Goal: Information Seeking & Learning: Understand process/instructions

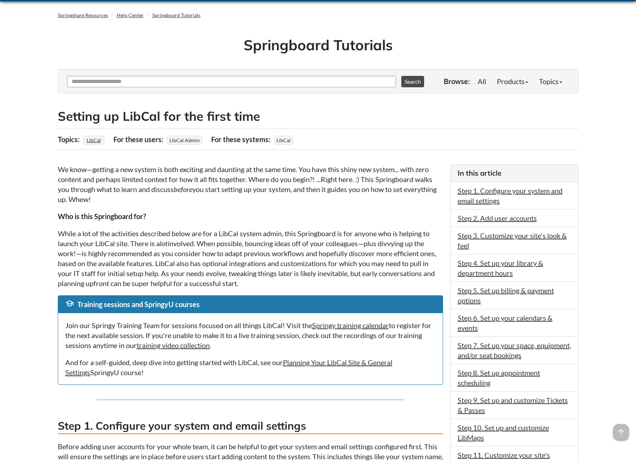
scroll to position [81, 0]
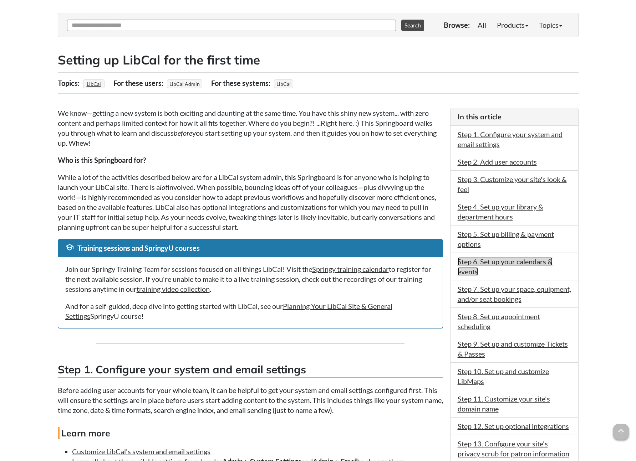
click at [502, 262] on link "Step 6. Set up your calendars & events" at bounding box center [504, 266] width 95 height 19
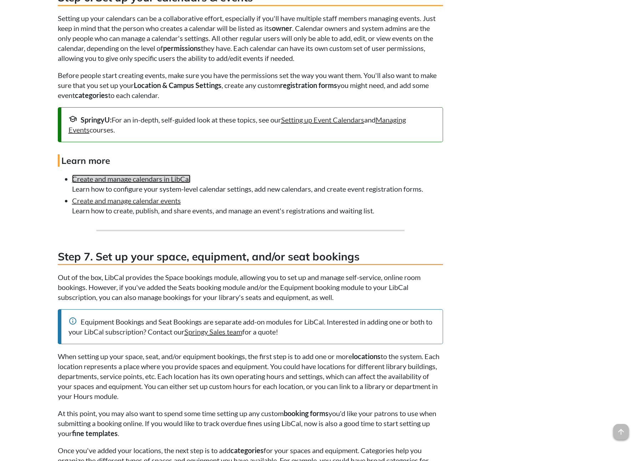
click at [162, 183] on link "Create and manage calendars in LibCal" at bounding box center [131, 179] width 118 height 9
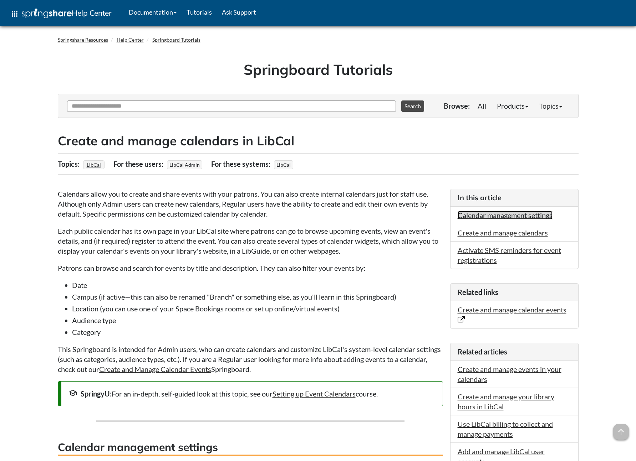
click at [524, 217] on link "Calendar management settings" at bounding box center [504, 215] width 95 height 9
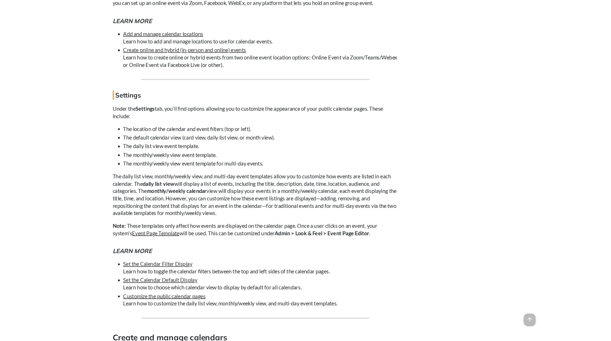
scroll to position [2337, 0]
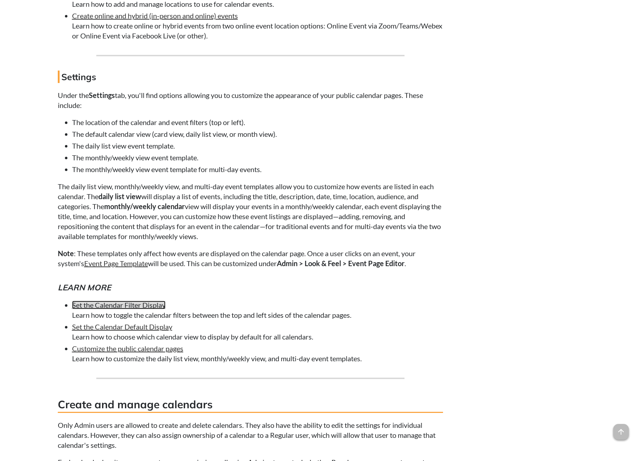
click at [154, 305] on link "Set the Calendar Filter Display" at bounding box center [118, 305] width 93 height 9
click at [141, 303] on link "Set the Calendar Filter Display" at bounding box center [118, 305] width 93 height 9
click at [128, 304] on link "Set the Calendar Filter Display" at bounding box center [118, 305] width 93 height 9
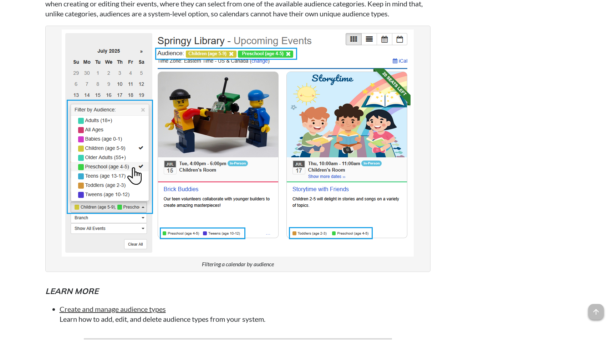
scroll to position [0, 0]
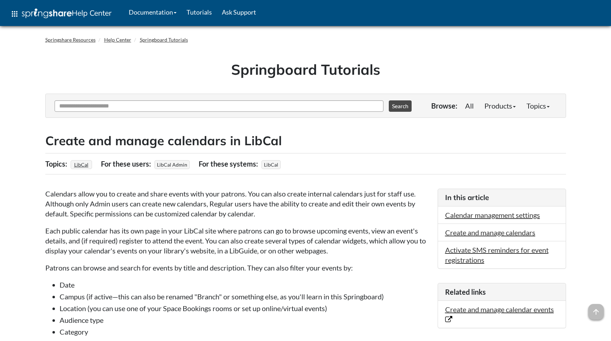
click at [261, 137] on h2 "Create and manage calendars in LibCal" at bounding box center [305, 140] width 520 height 17
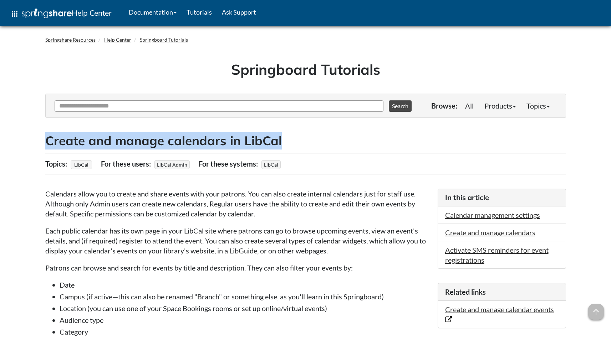
drag, startPoint x: 283, startPoint y: 142, endPoint x: 10, endPoint y: 139, distance: 272.3
copy h2 "Create and manage calendars in LibCal"
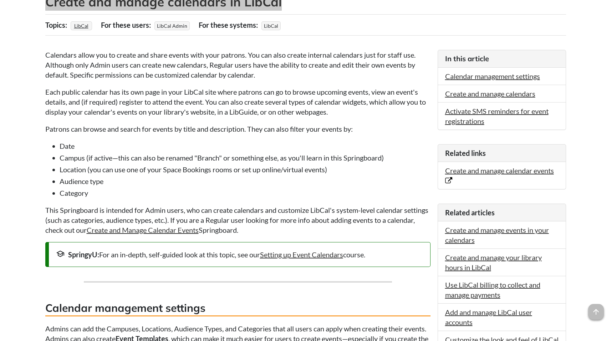
scroll to position [270, 0]
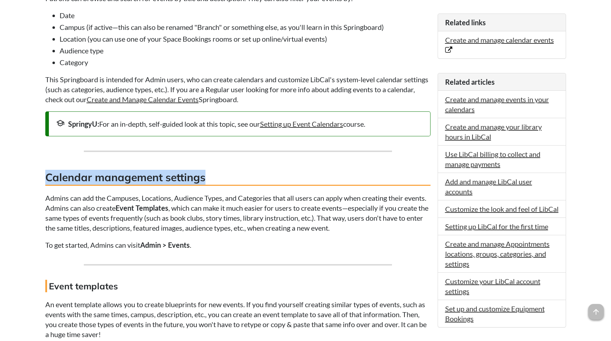
drag, startPoint x: 220, startPoint y: 182, endPoint x: 71, endPoint y: 180, distance: 149.0
copy h3 "Calendar management settings"
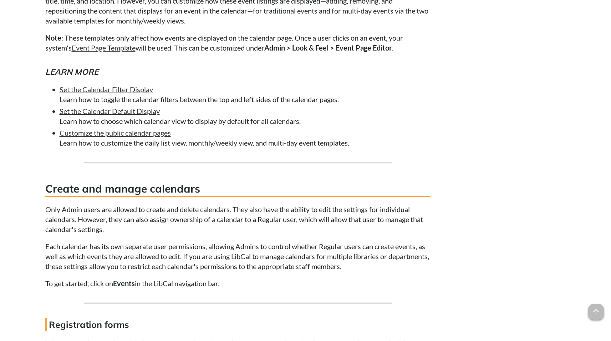
scroll to position [2322, 0]
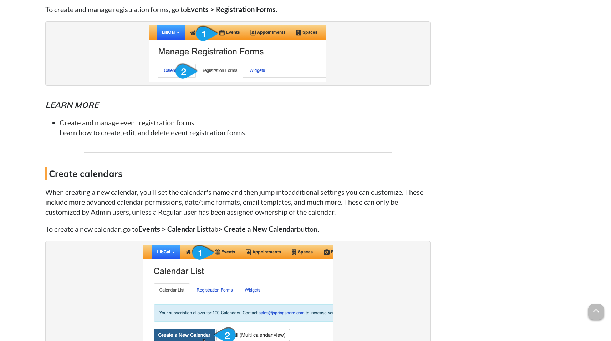
scroll to position [3203, 0]
